Goal: Task Accomplishment & Management: Use online tool/utility

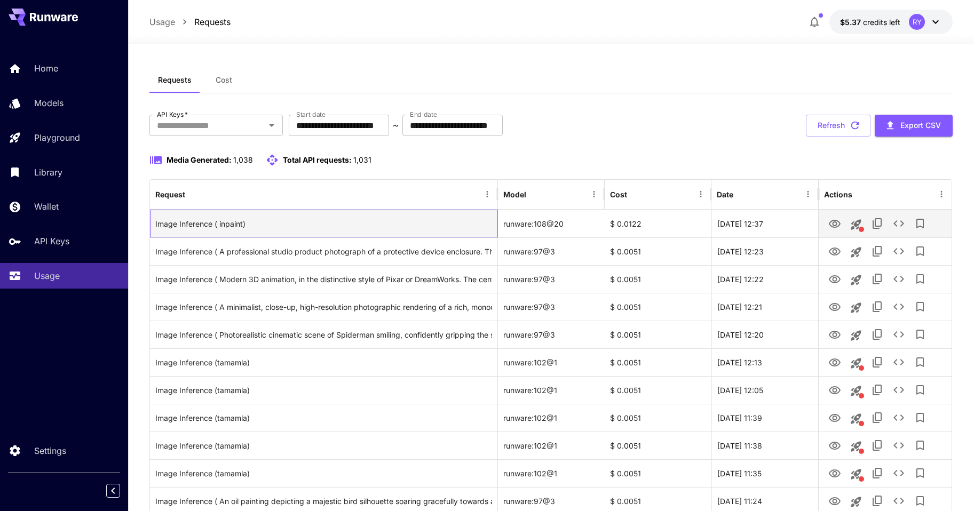
click at [233, 222] on div "Image Inference ( inpaint)" at bounding box center [323, 223] width 337 height 27
click at [231, 219] on div "Image Inference ( inpaint)" at bounding box center [323, 223] width 337 height 27
